Goal: Check status

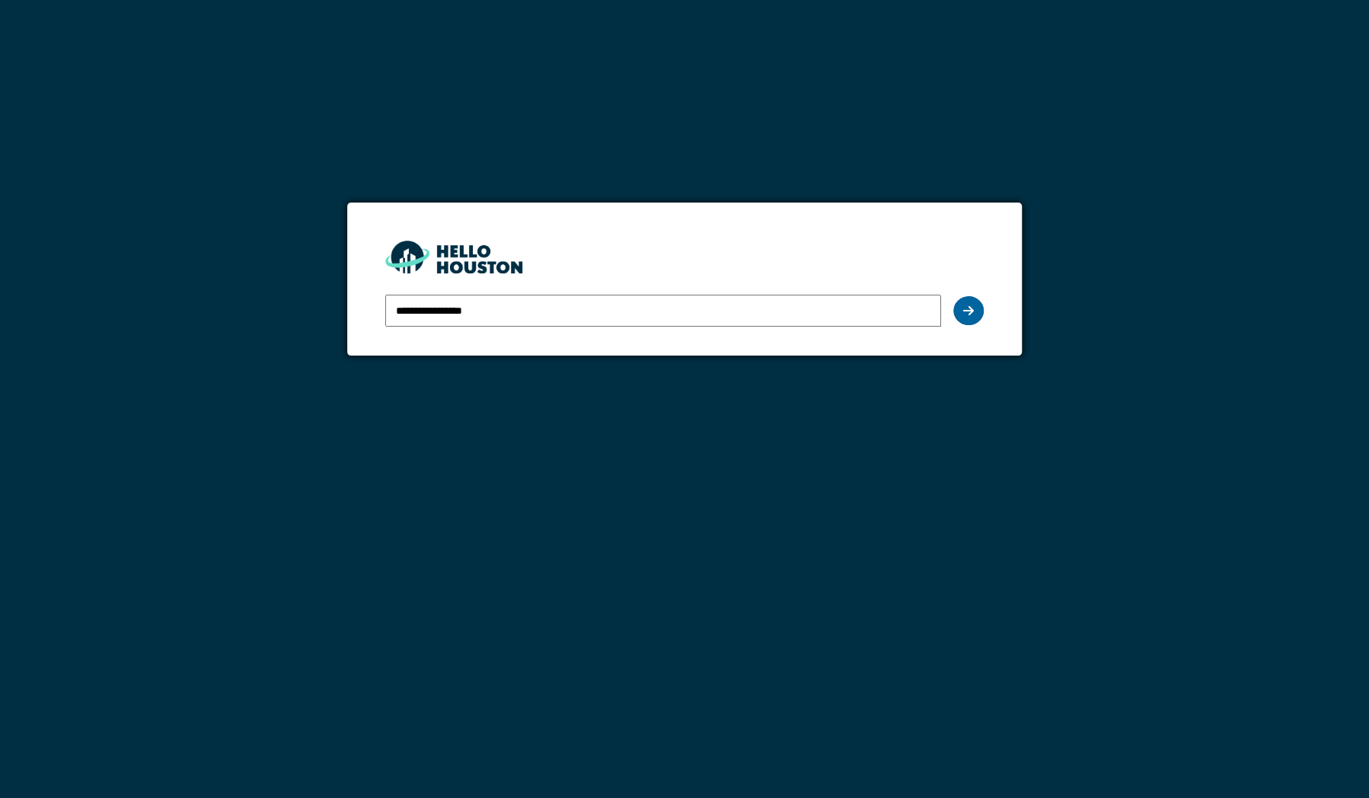
click at [956, 318] on div at bounding box center [968, 310] width 30 height 29
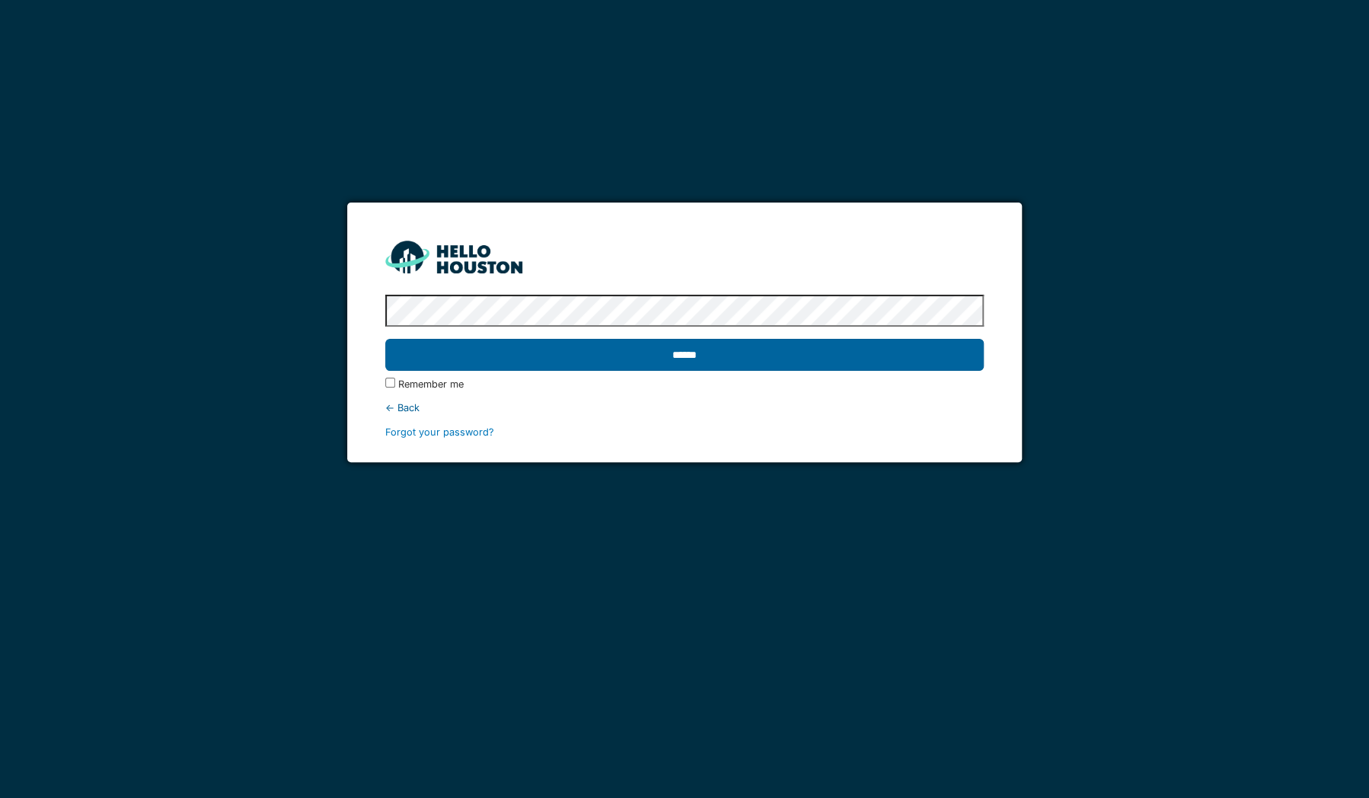
click at [755, 352] on input "******" at bounding box center [684, 355] width 598 height 32
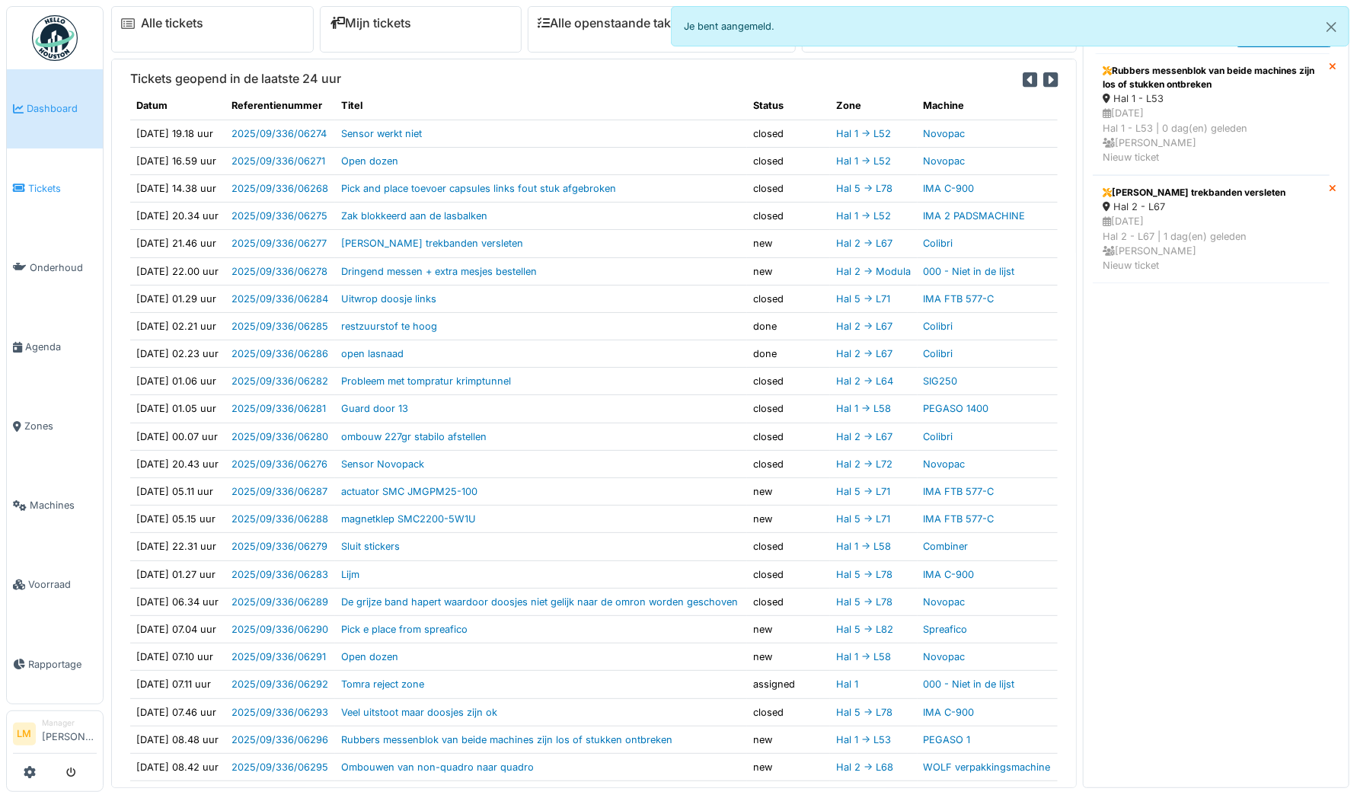
drag, startPoint x: 0, startPoint y: 0, endPoint x: 33, endPoint y: 195, distance: 197.7
click at [33, 195] on link "Tickets" at bounding box center [55, 187] width 96 height 79
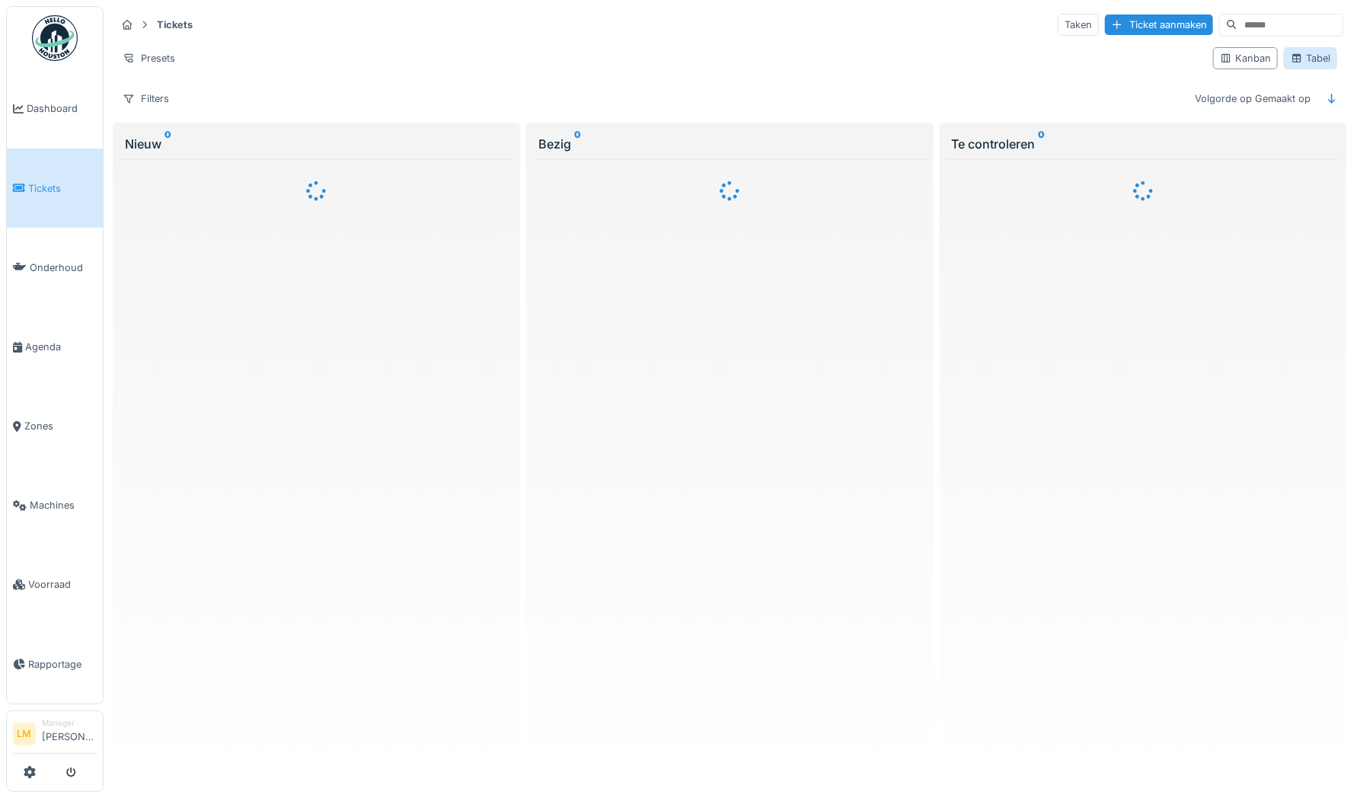
click at [1311, 51] on div "Tabel" at bounding box center [1310, 58] width 40 height 14
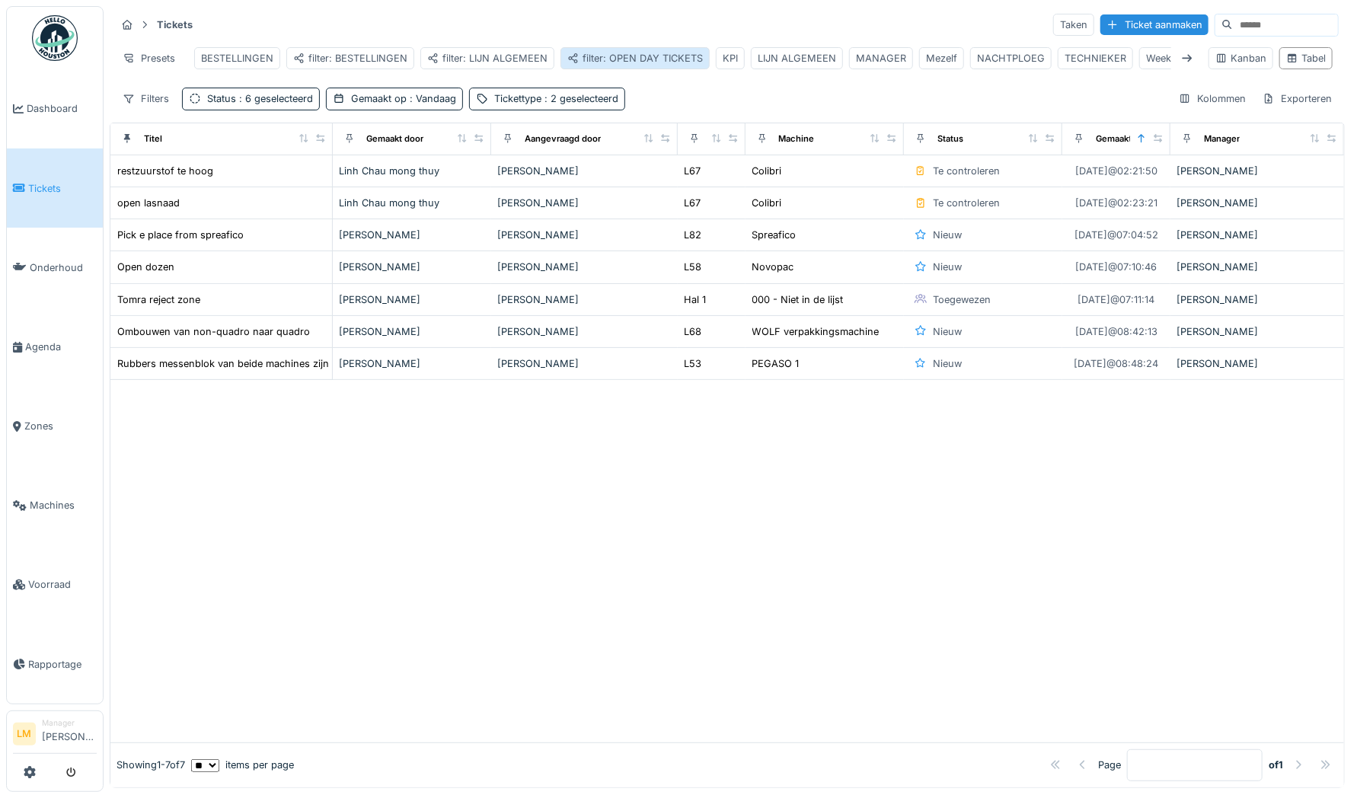
click at [648, 53] on div "filter: OPEN DAY TICKETS" at bounding box center [635, 58] width 136 height 14
click at [297, 104] on span ": 6 geselecteerd" at bounding box center [274, 98] width 77 height 11
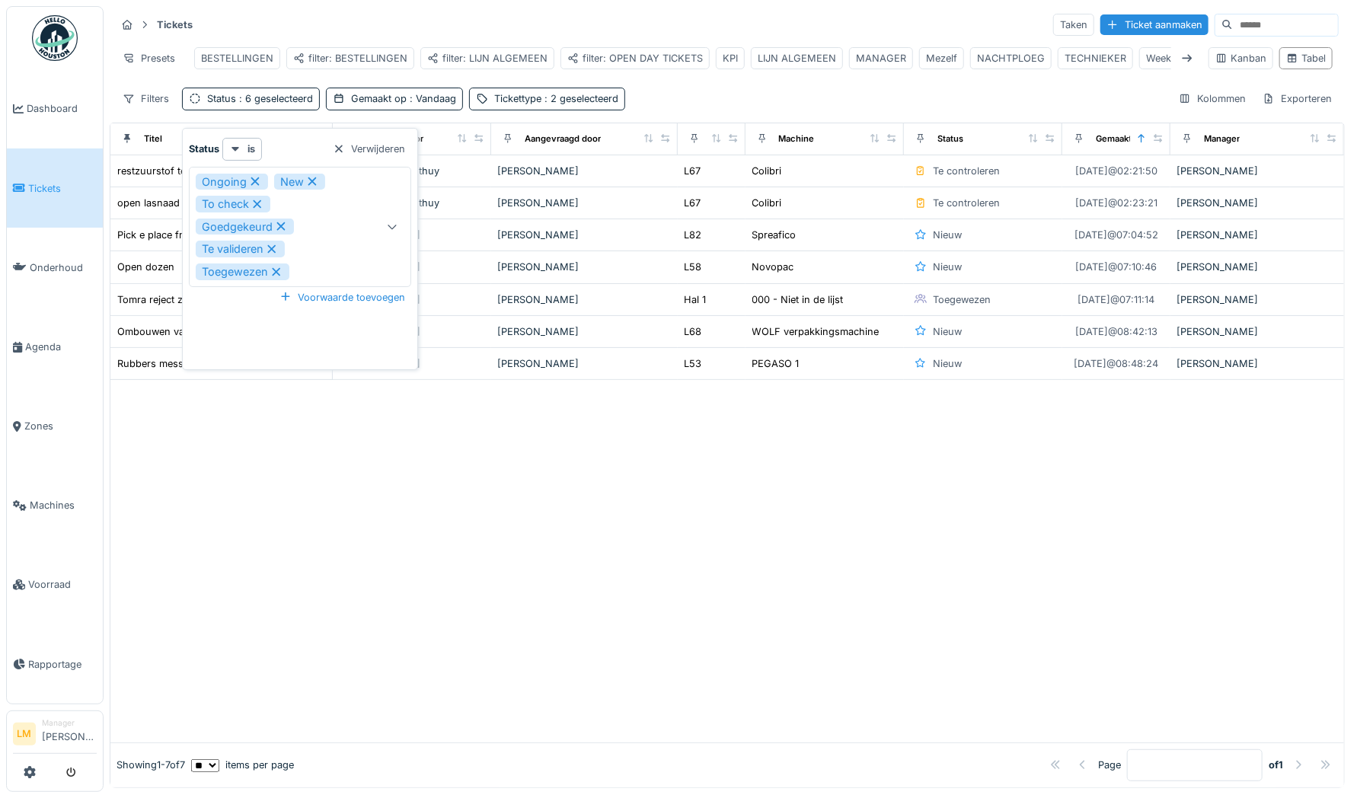
click at [325, 250] on div "Ongoing New To check Goedgekeurd Te valideren Toegewezen" at bounding box center [284, 227] width 176 height 107
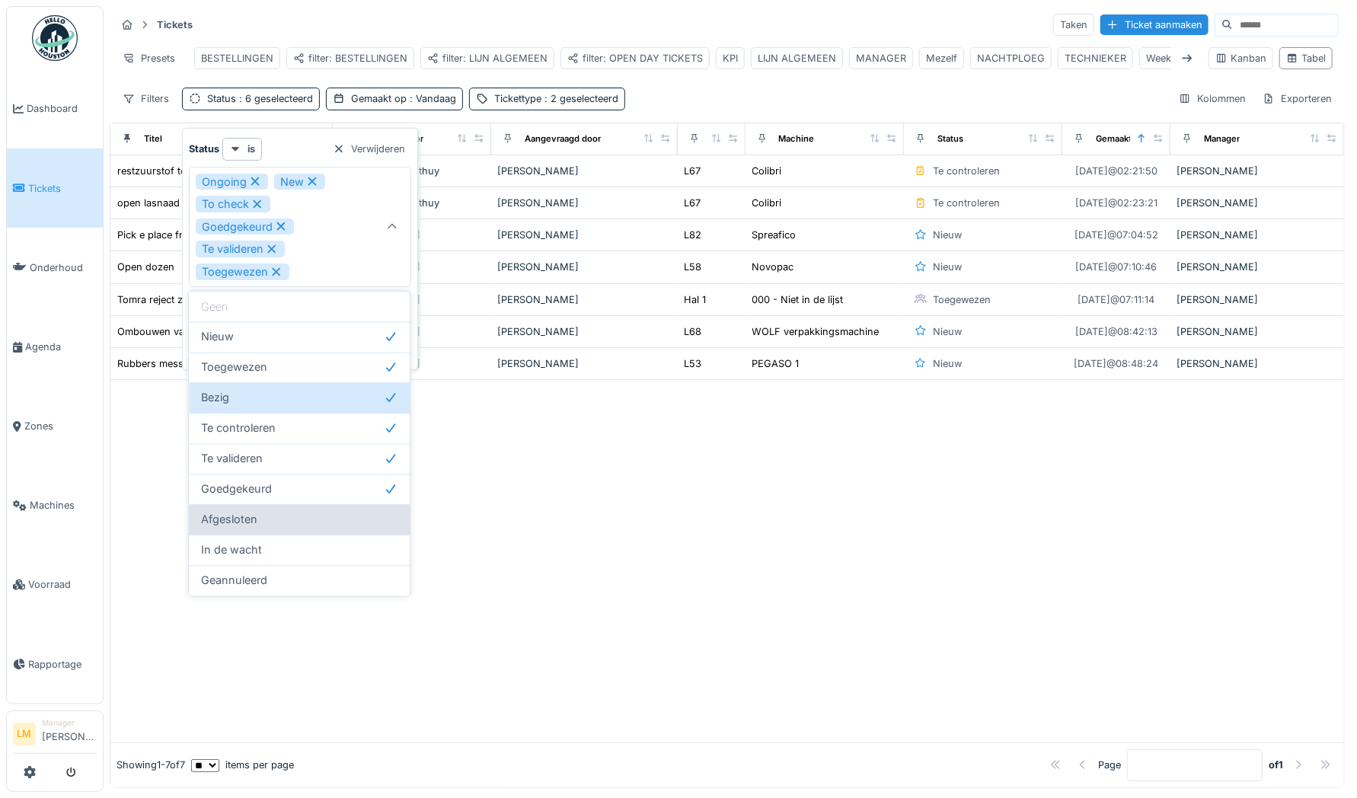
click at [258, 528] on div "Afgesloten" at bounding box center [299, 520] width 221 height 30
type input "**********"
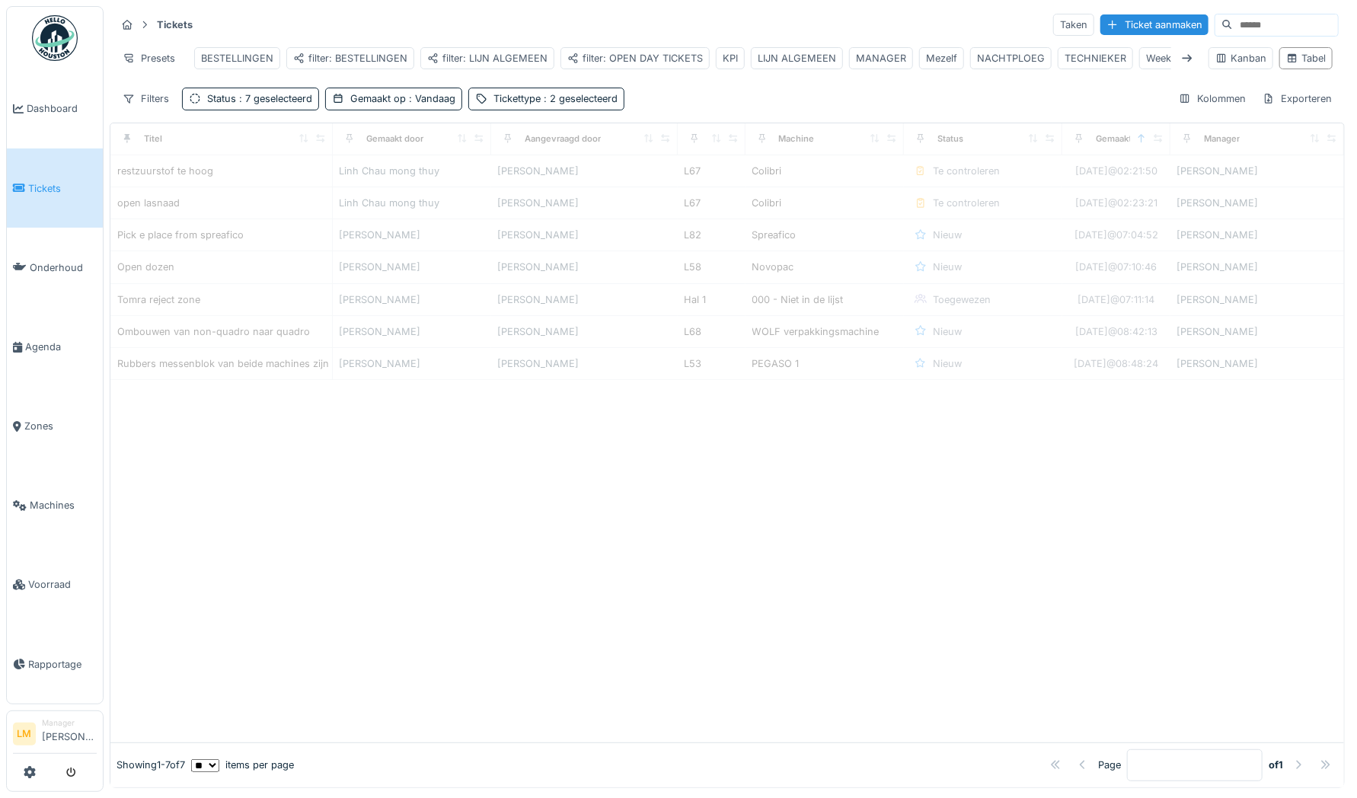
click at [706, 90] on div "Tickets Taken Ticket aanmaken Presets BESTELLINGEN filter: BESTELLINGEN filter:…" at bounding box center [727, 61] width 1235 height 110
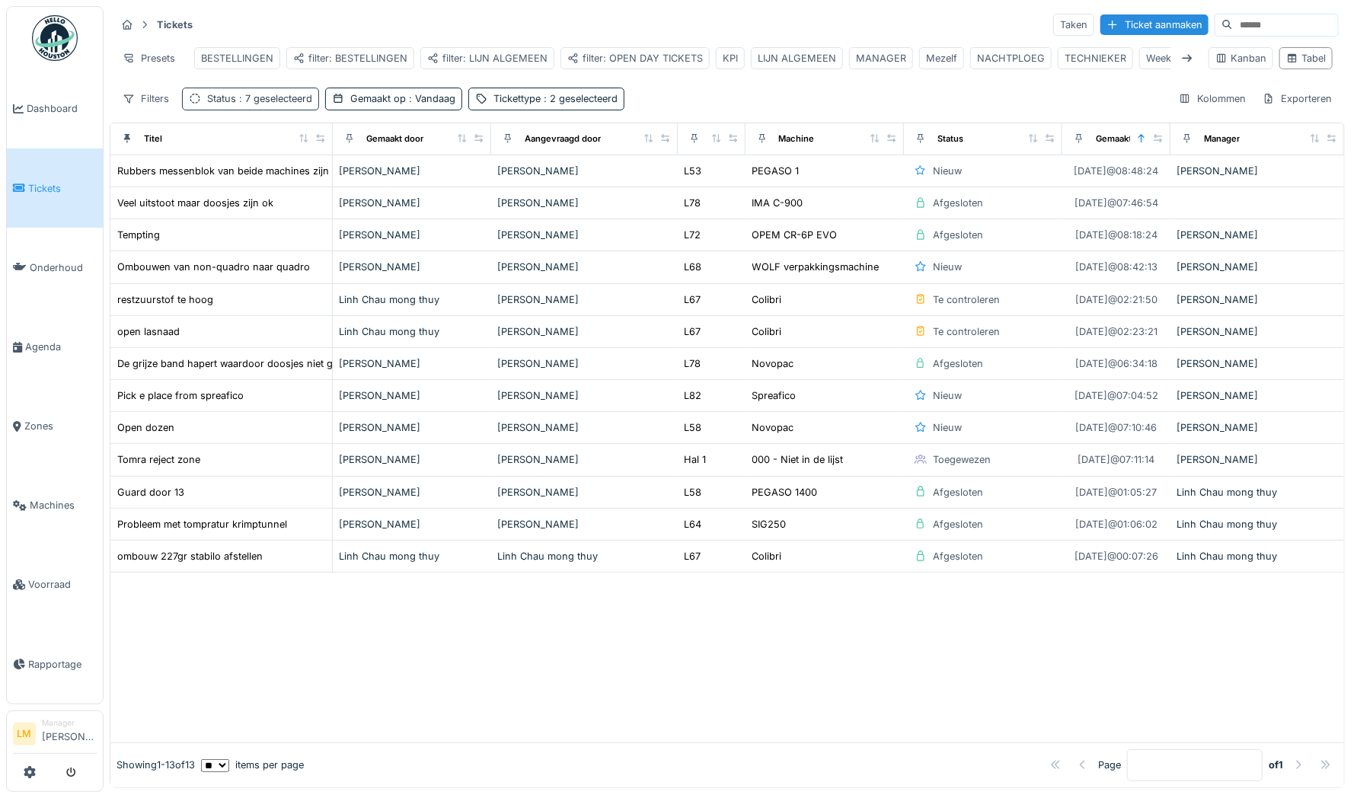
click at [235, 102] on div "Status : 7 geselecteerd" at bounding box center [259, 98] width 105 height 14
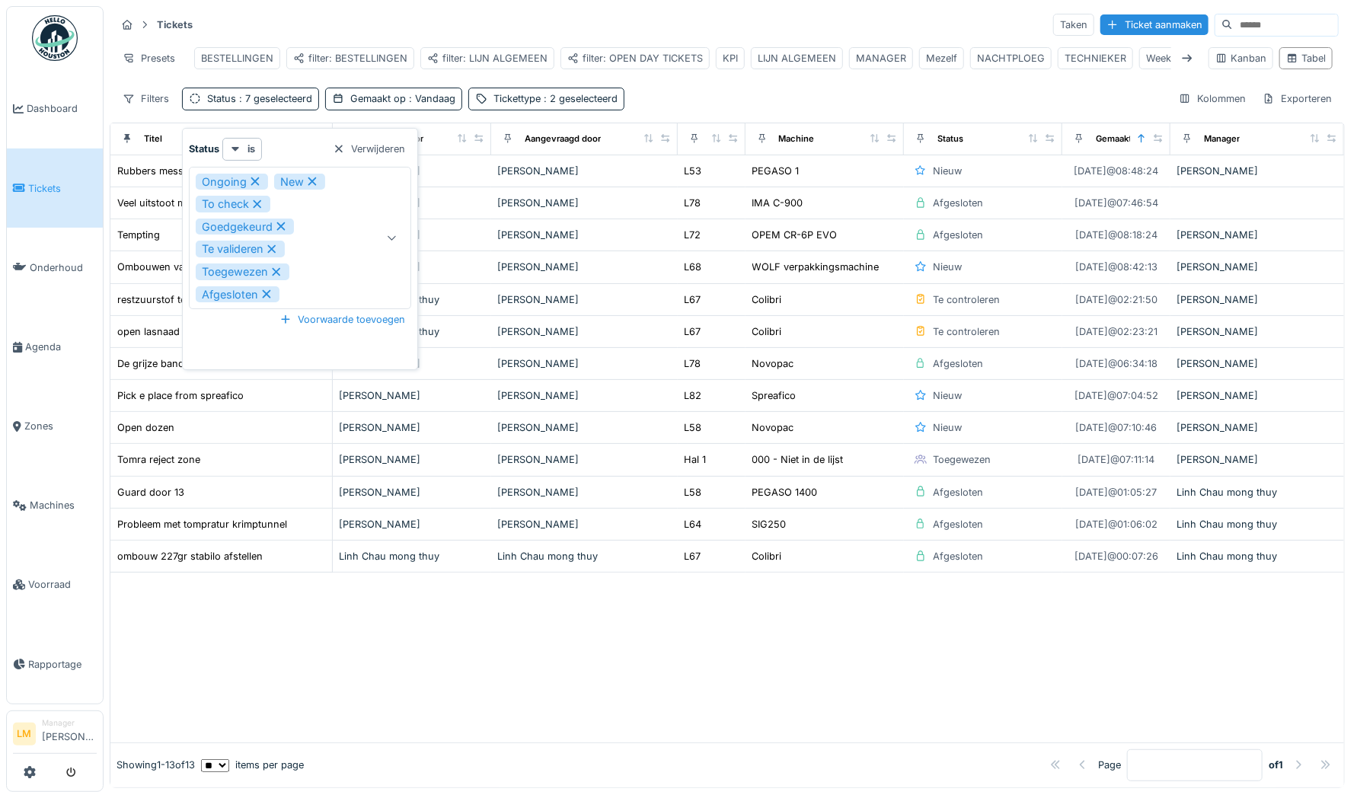
click at [722, 107] on div "Filters Status : 7 geselecteerd Gemaakt op : Vandaag Tickettype : 2 geselecteer…" at bounding box center [727, 99] width 1223 height 22
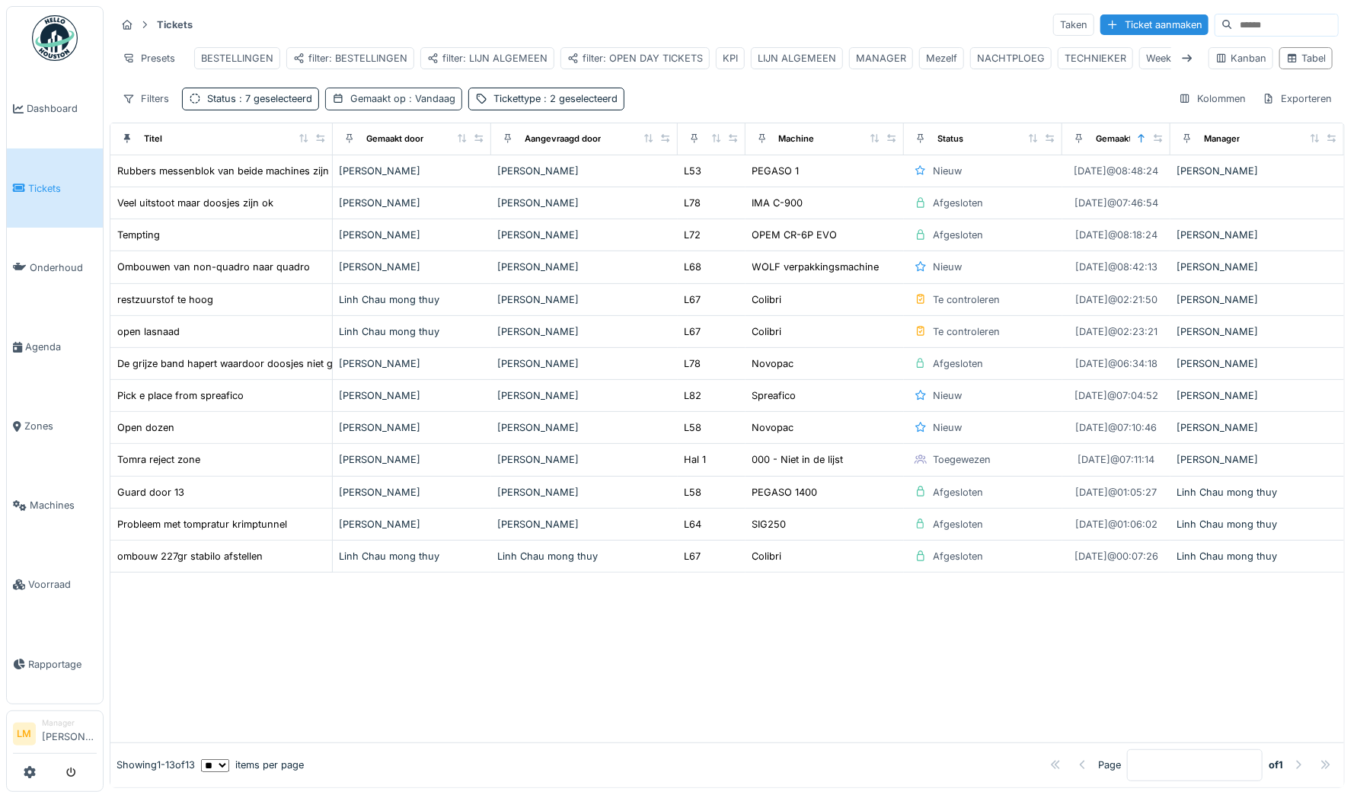
click at [438, 103] on div "Gemaakt op : Vandaag" at bounding box center [402, 98] width 105 height 14
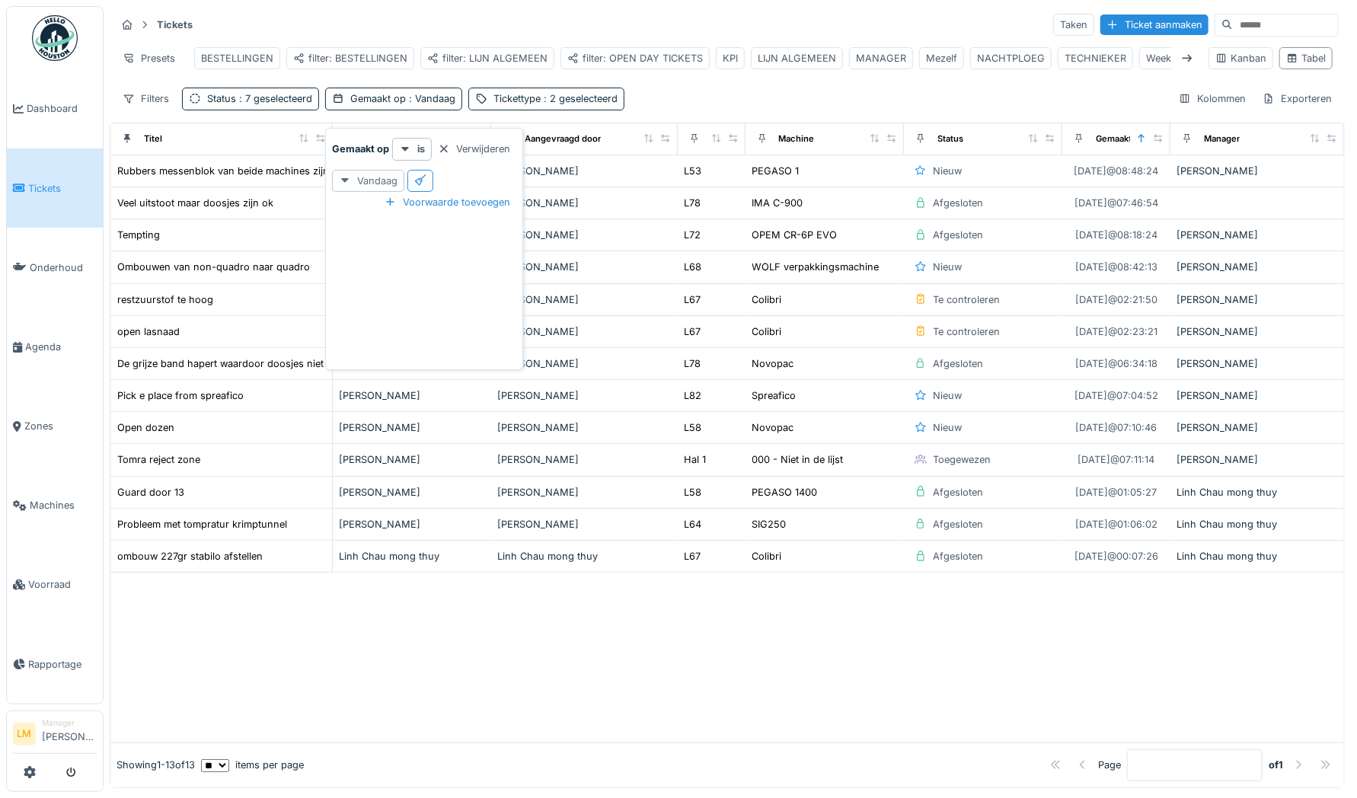
click at [381, 177] on div "Vandaag" at bounding box center [368, 181] width 72 height 22
click at [703, 110] on div "Filters Status : 7 geselecteerd Gemaakt op : Vandaag Tickettype : 2 geselecteer…" at bounding box center [727, 99] width 1223 height 22
